Goal: Task Accomplishment & Management: Use online tool/utility

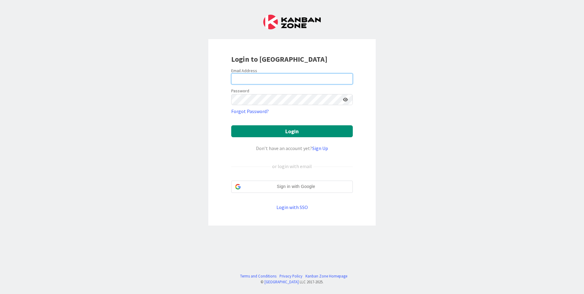
type input "[EMAIL_ADDRESS][DOMAIN_NAME]"
click at [173, 124] on div "Login to [GEOGRAPHIC_DATA] Email Address [EMAIL_ADDRESS][DOMAIN_NAME] Password …" at bounding box center [292, 147] width 584 height 294
click at [258, 75] on input "[EMAIL_ADDRESS][DOMAIN_NAME]" at bounding box center [292, 78] width 122 height 11
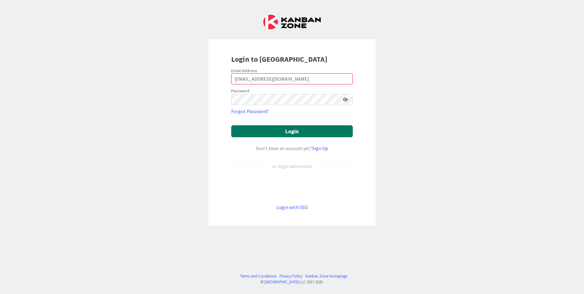
click at [349, 133] on button "Login" at bounding box center [292, 131] width 122 height 12
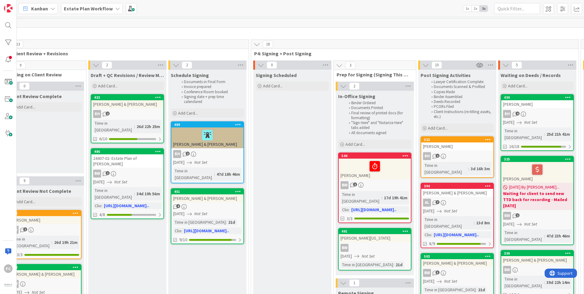
scroll to position [0, 592]
